Goal: Register for event/course

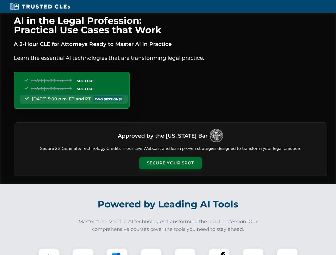
click at [170, 163] on button "Secure Your Spot" at bounding box center [170, 163] width 62 height 12
